Goal: Task Accomplishment & Management: Use online tool/utility

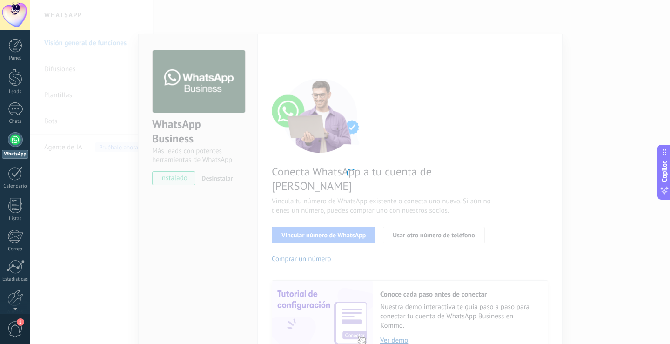
click at [521, 103] on div at bounding box center [349, 172] width 639 height 344
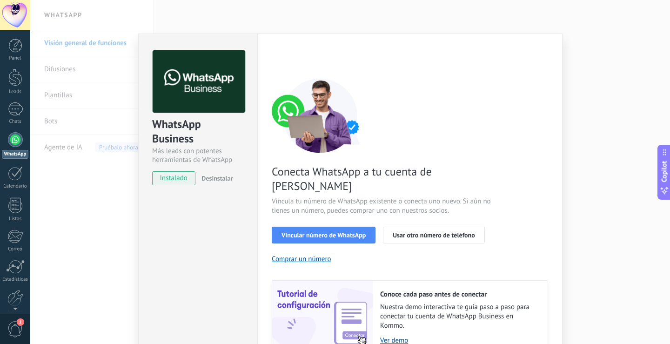
drag, startPoint x: 596, startPoint y: 83, endPoint x: 579, endPoint y: 98, distance: 22.7
click at [597, 83] on div "WhatsApp Business Más leads con potentes herramientas de WhatsApp instalado Des…" at bounding box center [349, 172] width 639 height 344
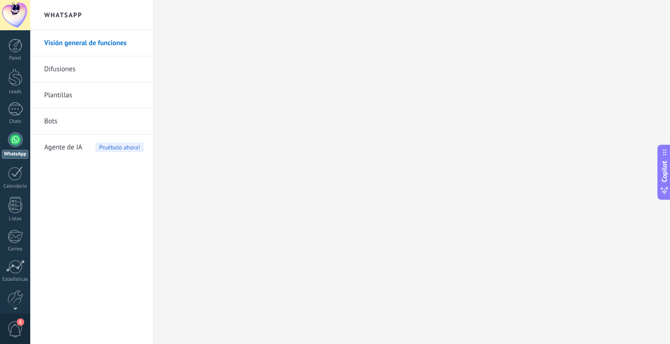
click at [73, 97] on link "Plantillas" at bounding box center [94, 95] width 100 height 26
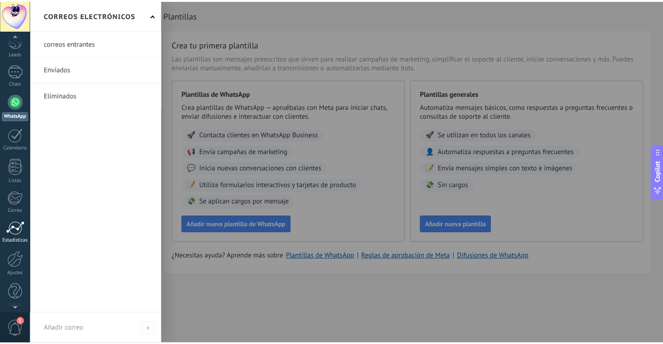
scroll to position [43, 0]
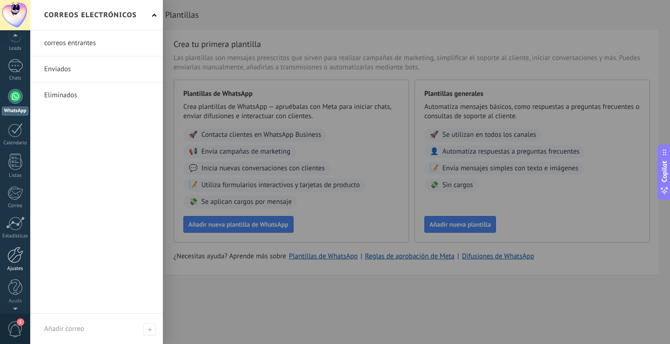
click at [15, 260] on div at bounding box center [15, 254] width 16 height 16
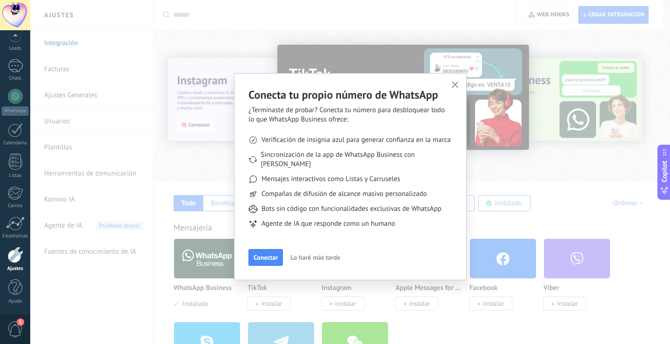
click at [456, 86] on use "button" at bounding box center [455, 84] width 7 height 7
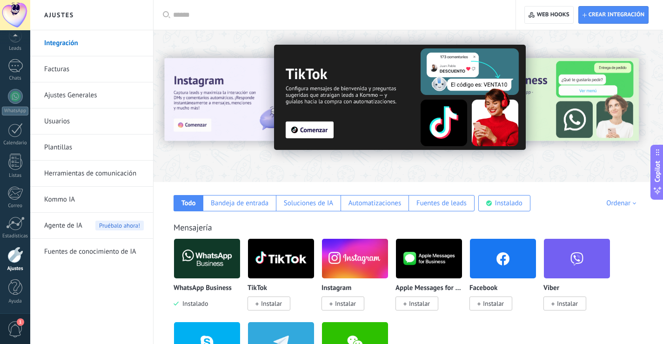
scroll to position [47, 0]
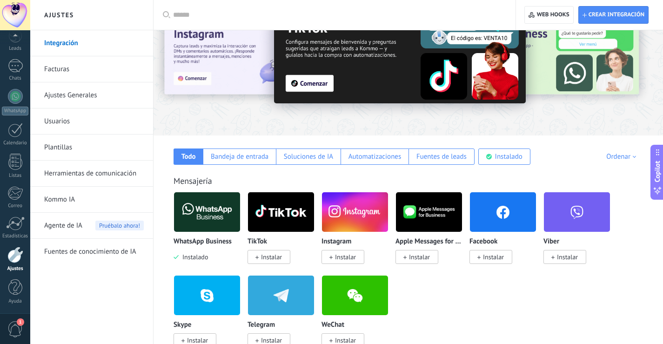
click at [104, 170] on link "Herramientas de comunicación" at bounding box center [94, 173] width 100 height 26
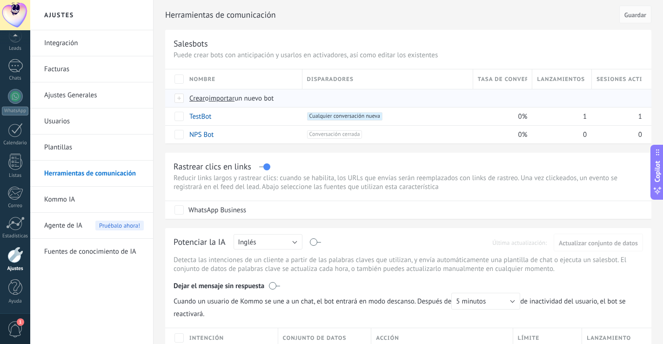
click at [223, 99] on span "importar" at bounding box center [222, 98] width 26 height 9
click at [0, 0] on input "importar un nuevo bot" at bounding box center [0, 0] width 0 height 0
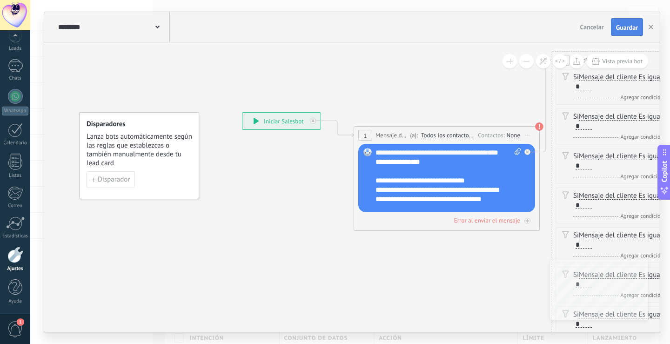
click at [632, 30] on span "Guardar" at bounding box center [627, 27] width 22 height 7
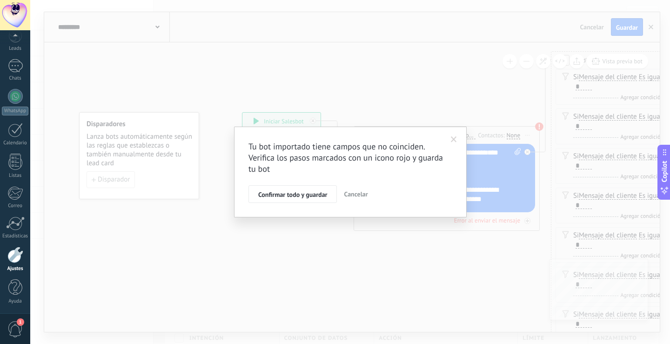
click at [305, 198] on span "Confirmar todo y guardar" at bounding box center [292, 194] width 69 height 7
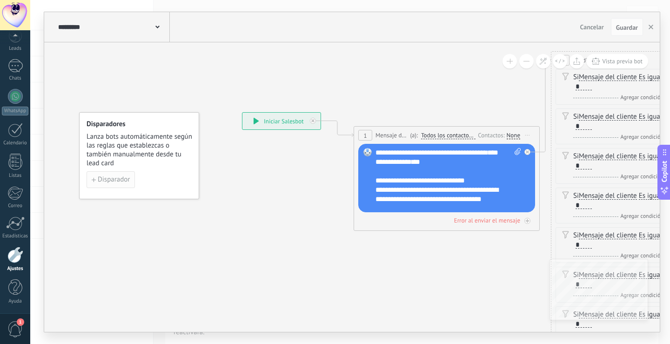
click at [124, 183] on span "Disparador" at bounding box center [114, 179] width 32 height 7
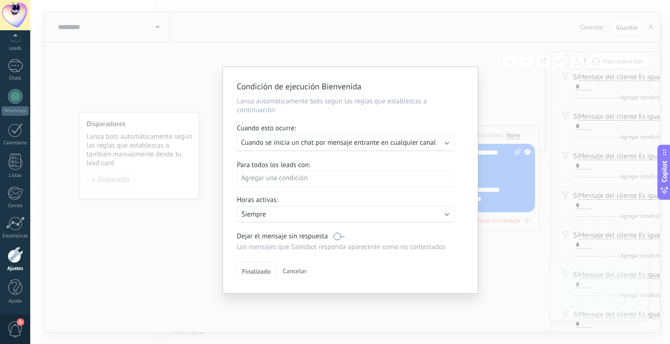
click at [326, 150] on div "Ejecutar: Cuando se inicia un chat por mensaje entrante en cualquier canal" at bounding box center [346, 142] width 218 height 17
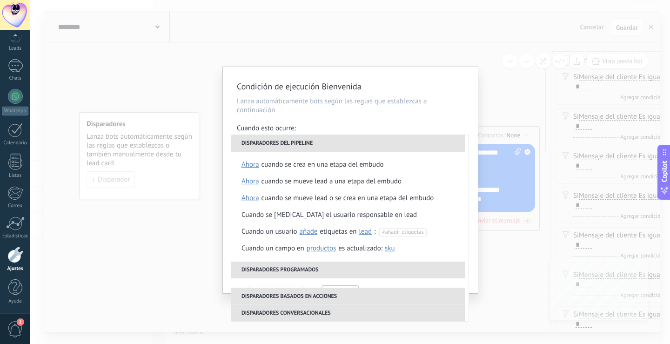
click at [328, 127] on div "Cuando esto ocurre:" at bounding box center [350, 129] width 227 height 11
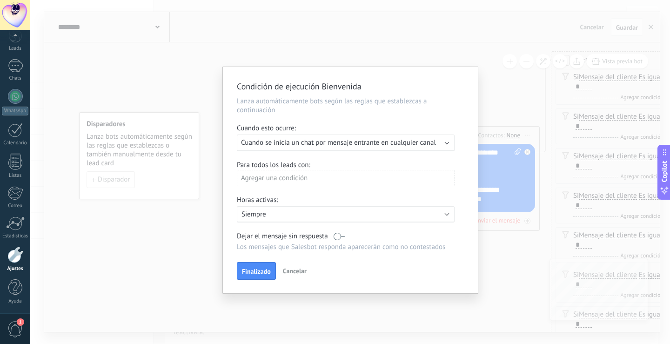
click at [400, 152] on div "Condición de ejecución Bienvenida Lanza automáticamente bots según las reglas q…" at bounding box center [350, 180] width 255 height 226
click at [403, 147] on div "Ejecutar: Cuando se inicia un chat por mensaje entrante en cualquier canal" at bounding box center [346, 142] width 218 height 17
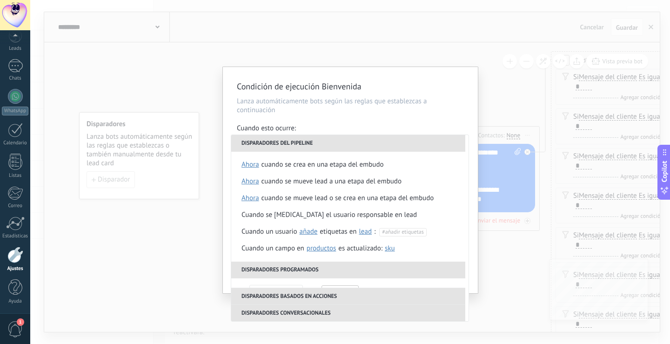
click at [406, 126] on div "Cuando esto ocurre:" at bounding box center [350, 129] width 227 height 11
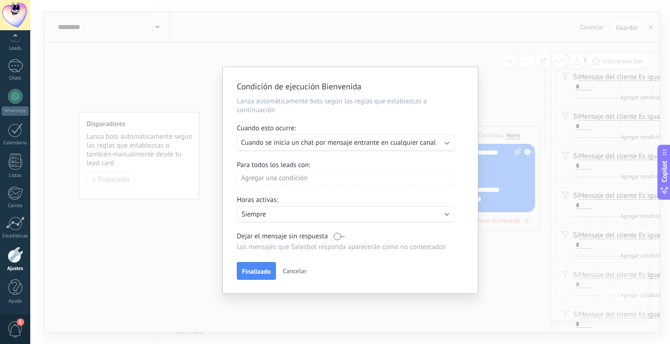
click at [412, 140] on span "Cuando se inicia un chat por mensaje entrante en cualquier canal" at bounding box center [338, 142] width 195 height 9
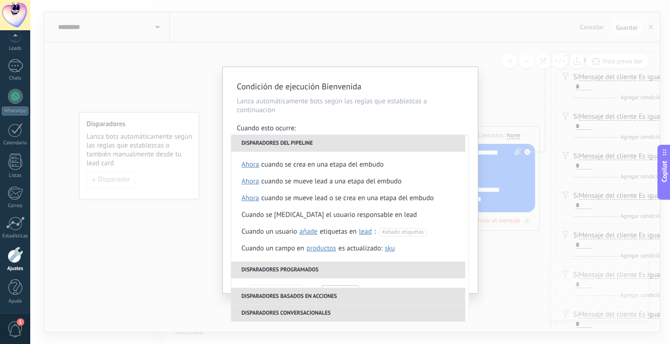
click at [393, 106] on p "Lanza automáticamente bots según las reglas que establezcas a continuación" at bounding box center [350, 106] width 227 height 18
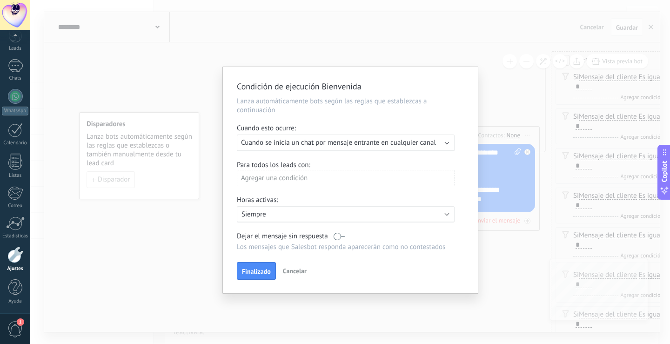
click at [316, 146] on span "Cuando se inicia un chat por mensaje entrante en cualquier canal" at bounding box center [338, 142] width 195 height 9
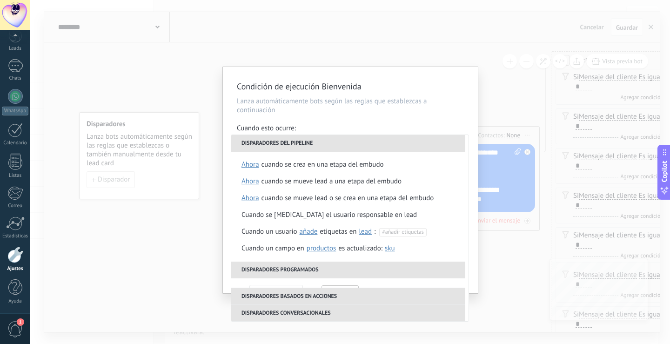
click at [321, 140] on li "Disparadores del pipeline" at bounding box center [348, 143] width 234 height 17
click at [442, 115] on div "Condición de ejecución Bienvenida Lanza automáticamente bots según las reglas q…" at bounding box center [350, 180] width 255 height 226
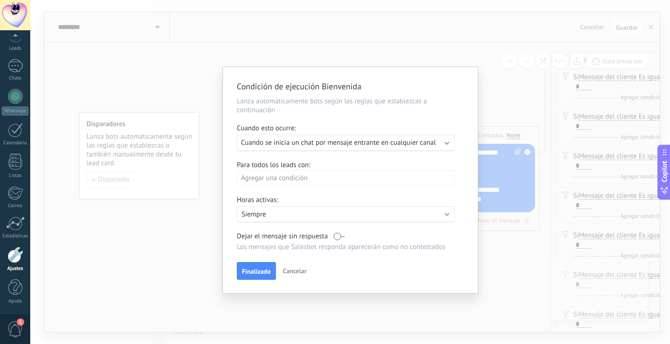
click at [405, 210] on div "Activo: Siempre" at bounding box center [345, 214] width 209 height 9
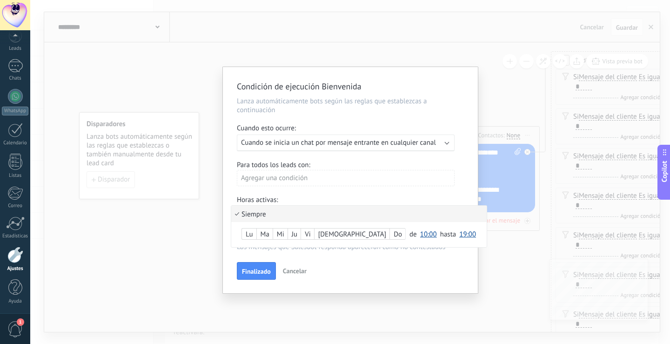
click at [406, 210] on li "Siempre" at bounding box center [358, 214] width 255 height 16
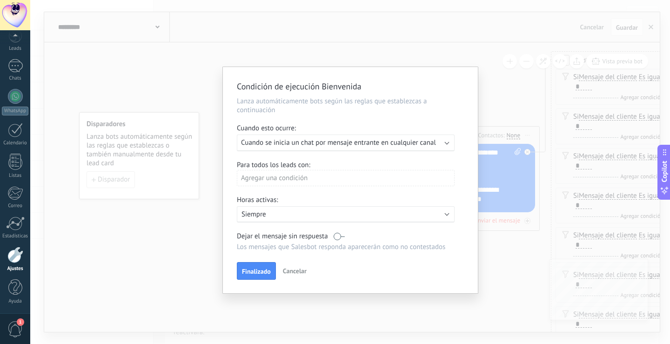
click at [385, 178] on div "Agregar una condición" at bounding box center [346, 178] width 218 height 16
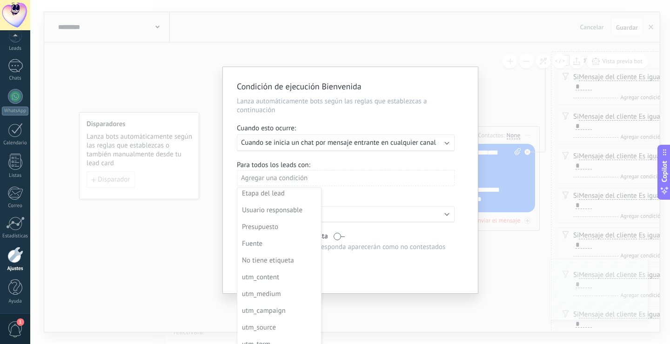
scroll to position [19, 0]
click at [382, 161] on div at bounding box center [350, 180] width 255 height 226
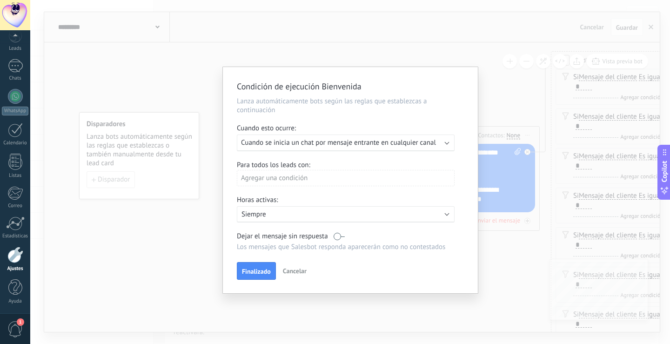
click at [386, 173] on div "Agregar una condición" at bounding box center [346, 178] width 218 height 16
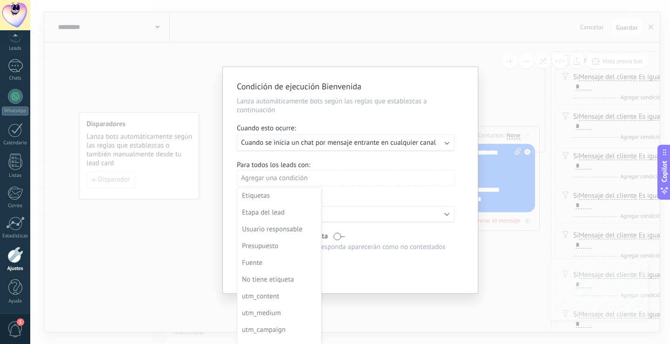
click at [386, 173] on div at bounding box center [350, 180] width 255 height 226
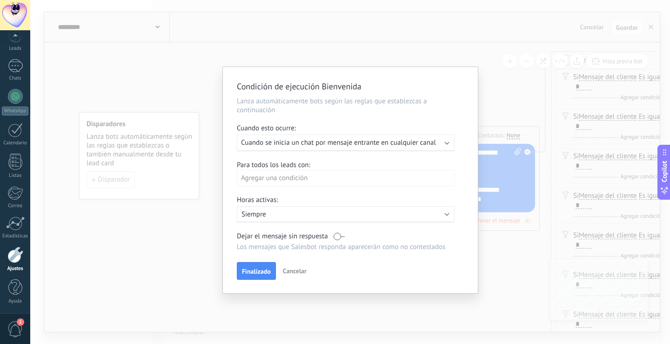
click at [386, 173] on div "Agregar una condición" at bounding box center [346, 178] width 218 height 16
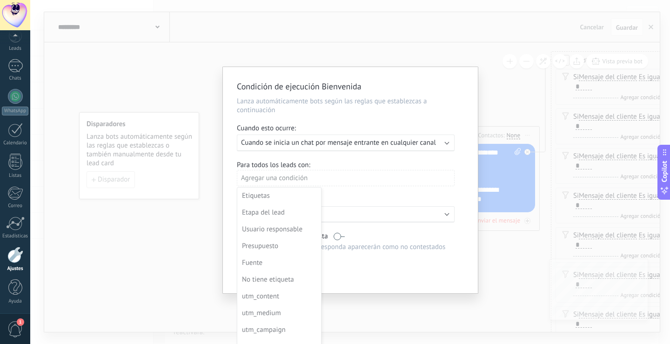
click at [386, 173] on div at bounding box center [350, 180] width 255 height 226
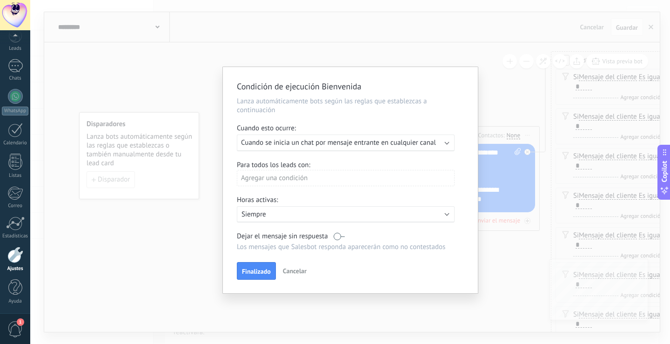
click at [386, 210] on p "Siempre" at bounding box center [322, 214] width 163 height 9
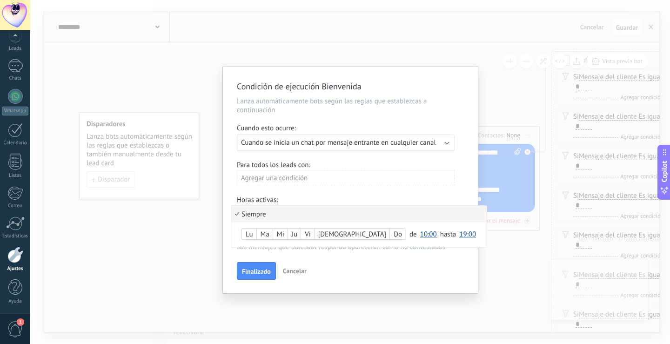
click at [386, 210] on li "Siempre" at bounding box center [358, 214] width 255 height 16
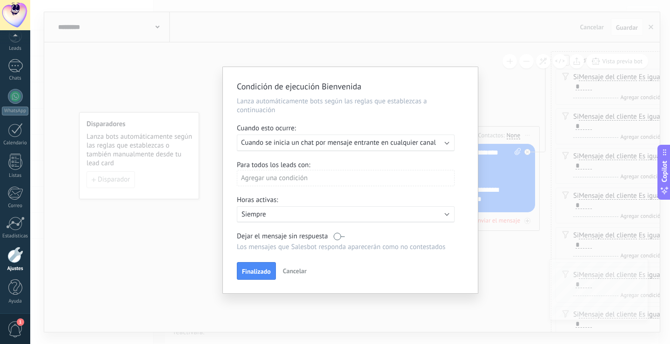
click at [412, 134] on div "Ejecutar: Cuando se inicia un chat por mensaje entrante en cualquier canal" at bounding box center [346, 142] width 218 height 17
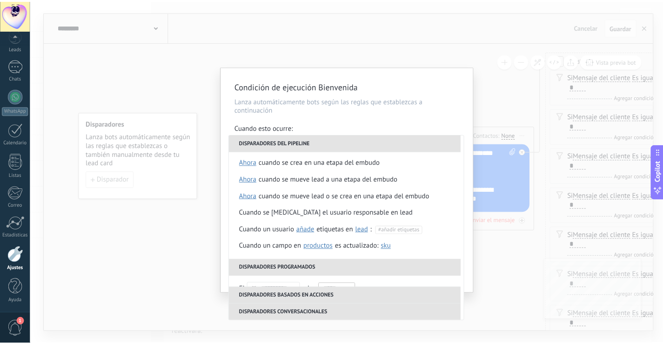
scroll to position [0, 0]
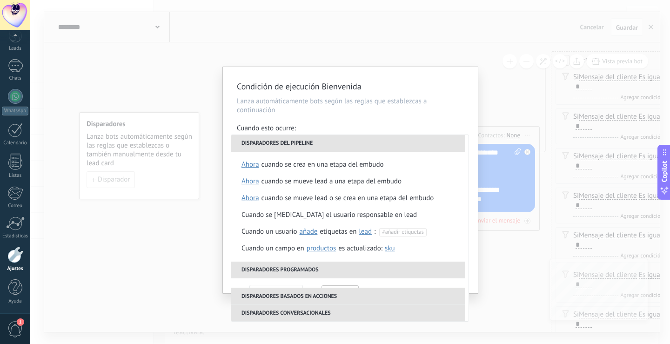
click at [408, 88] on h2 "Condición de ejecución Bienvenida" at bounding box center [346, 86] width 218 height 11
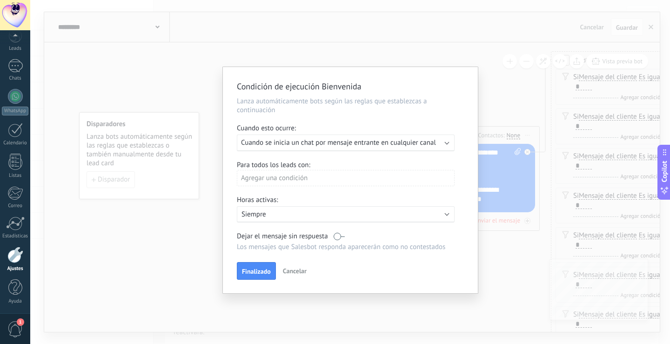
click at [460, 37] on div "Condición de ejecución Bienvenida Lanza automáticamente bots según las reglas q…" at bounding box center [349, 172] width 639 height 344
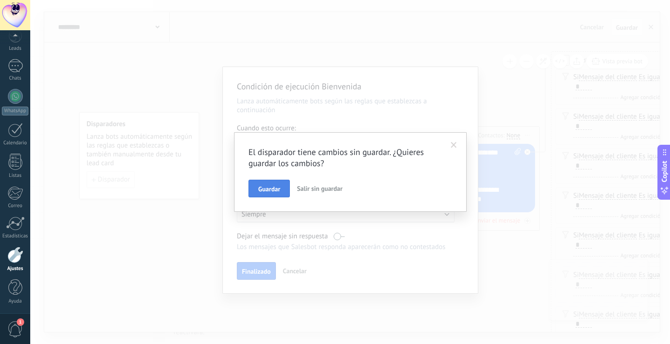
click at [276, 190] on span "Guardar" at bounding box center [269, 189] width 22 height 7
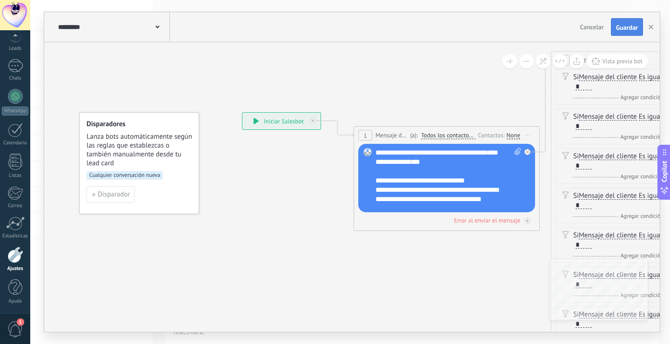
click at [628, 26] on span "Guardar" at bounding box center [627, 27] width 22 height 7
click at [646, 31] on button "button" at bounding box center [651, 27] width 14 height 17
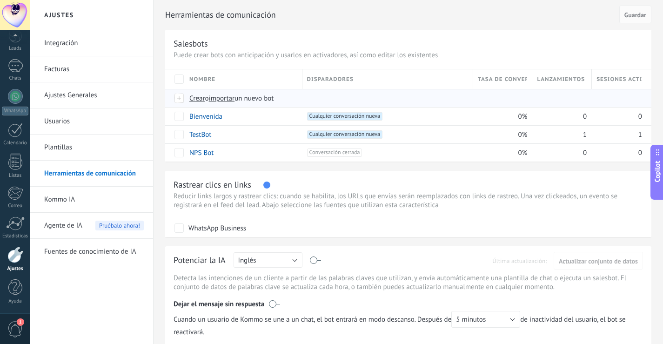
click at [233, 100] on span "importar" at bounding box center [222, 98] width 26 height 9
click at [0, 0] on input "importar un nuevo bot" at bounding box center [0, 0] width 0 height 0
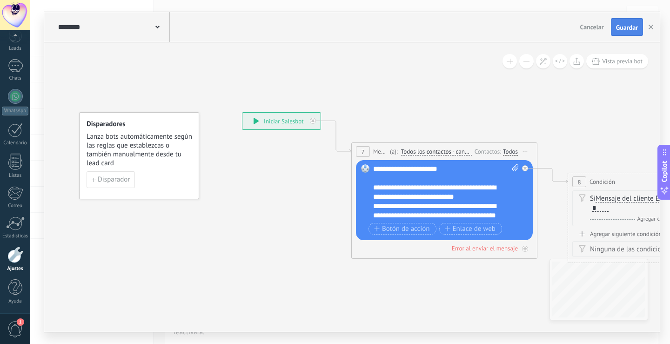
click at [626, 23] on button "Guardar" at bounding box center [627, 27] width 32 height 18
click at [653, 30] on button "button" at bounding box center [651, 27] width 14 height 17
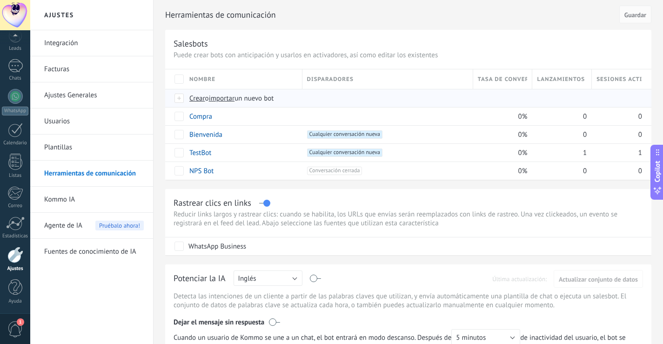
click at [232, 99] on span "importar" at bounding box center [222, 98] width 26 height 9
click at [0, 0] on input "importar un nuevo bot" at bounding box center [0, 0] width 0 height 0
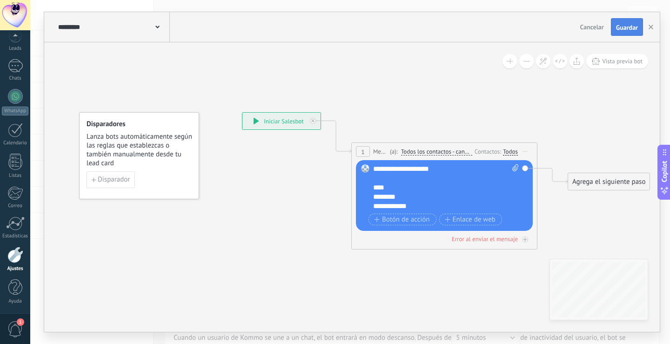
click at [625, 23] on button "Guardar" at bounding box center [627, 27] width 32 height 18
click at [646, 26] on button "button" at bounding box center [651, 27] width 14 height 18
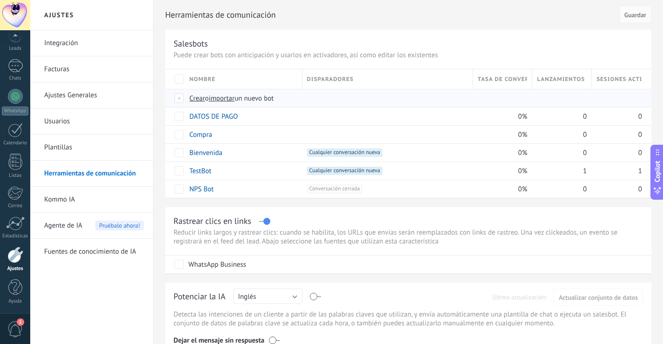
click at [225, 95] on span "importar" at bounding box center [222, 98] width 26 height 9
click at [0, 0] on input "importar un nuevo bot" at bounding box center [0, 0] width 0 height 0
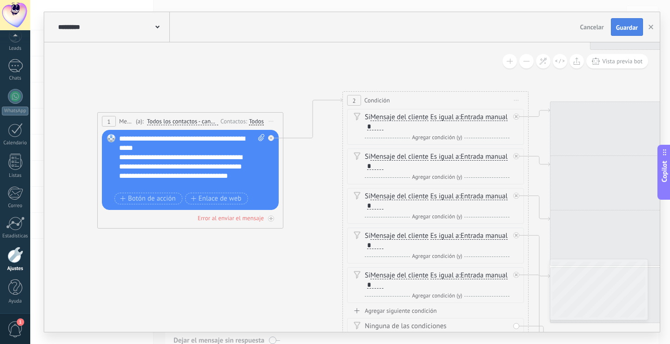
click at [627, 26] on span "Guardar" at bounding box center [627, 27] width 22 height 7
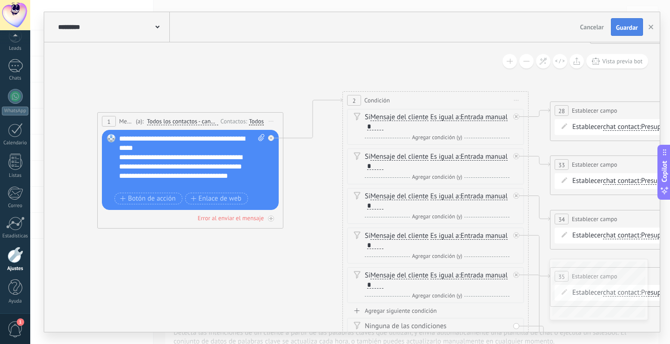
click at [625, 20] on button "Guardar" at bounding box center [627, 27] width 32 height 18
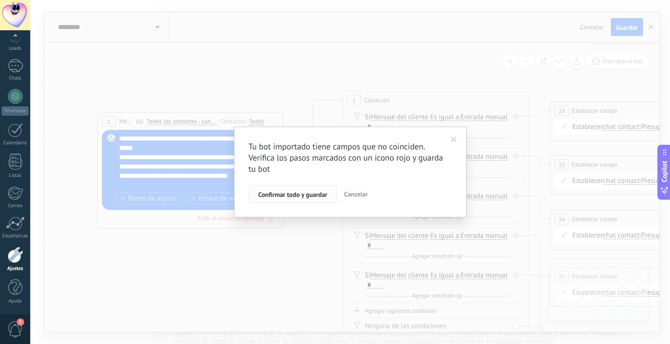
click at [309, 196] on span "Confirmar todo y guardar" at bounding box center [292, 194] width 69 height 7
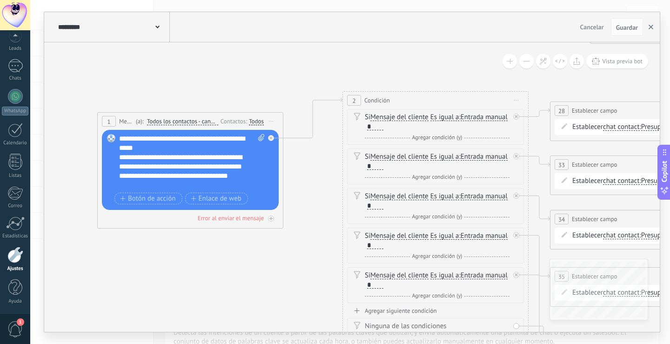
click at [650, 32] on button "button" at bounding box center [651, 27] width 14 height 18
